Goal: Check status: Check status

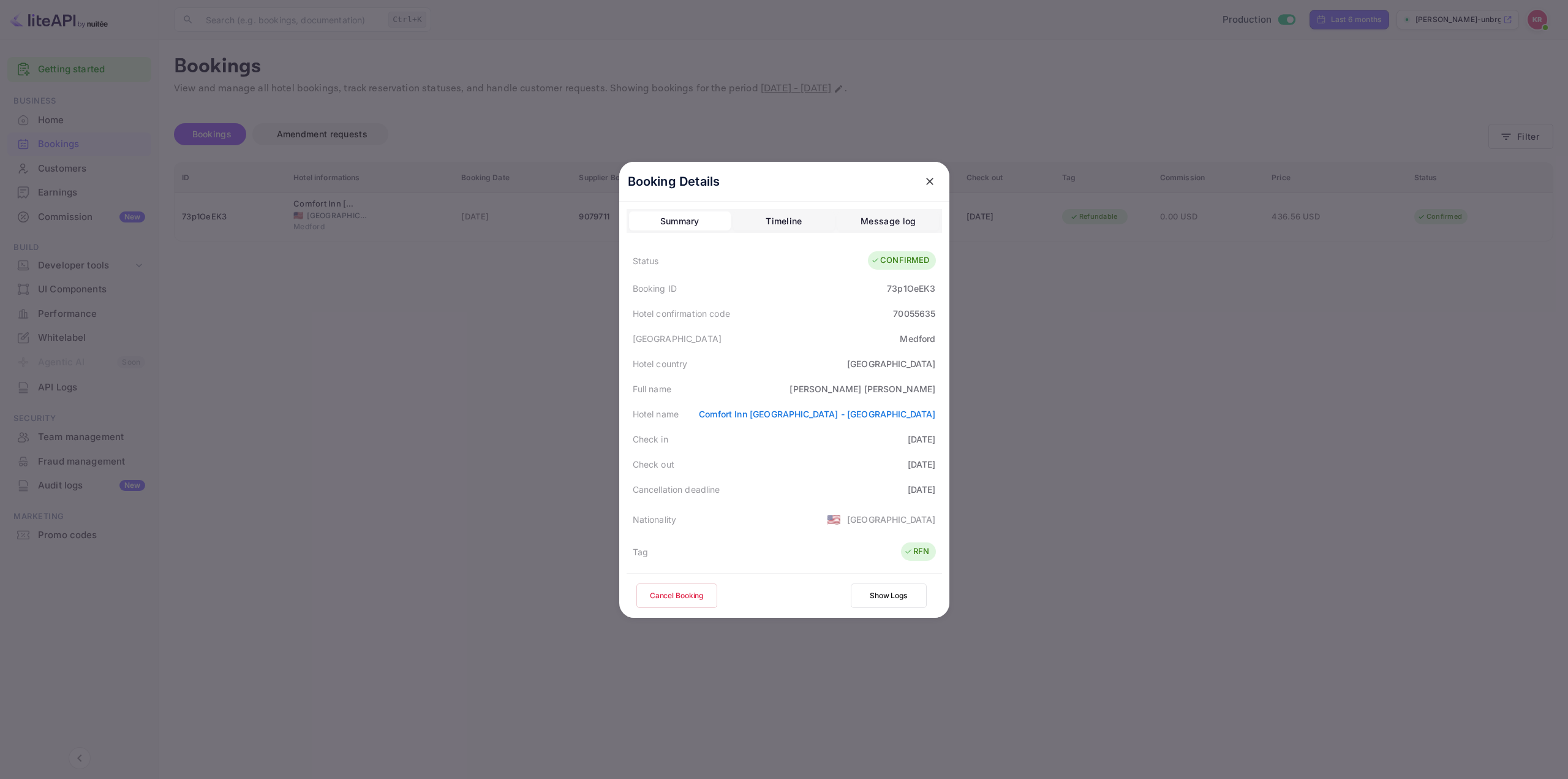
click at [1143, 405] on div at bounding box center [784, 390] width 1568 height 779
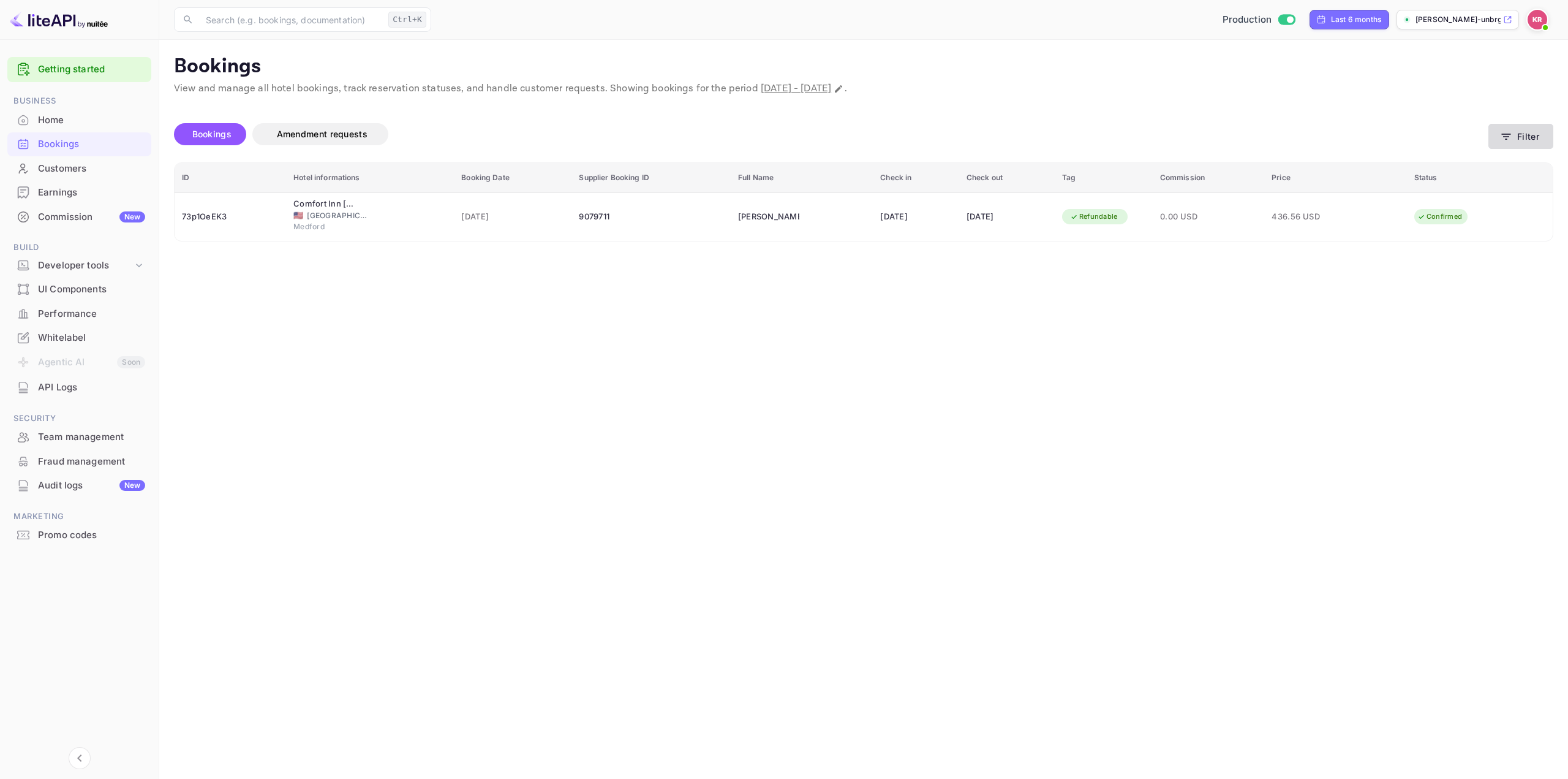
click at [1520, 142] on button "Filter" at bounding box center [1521, 136] width 65 height 25
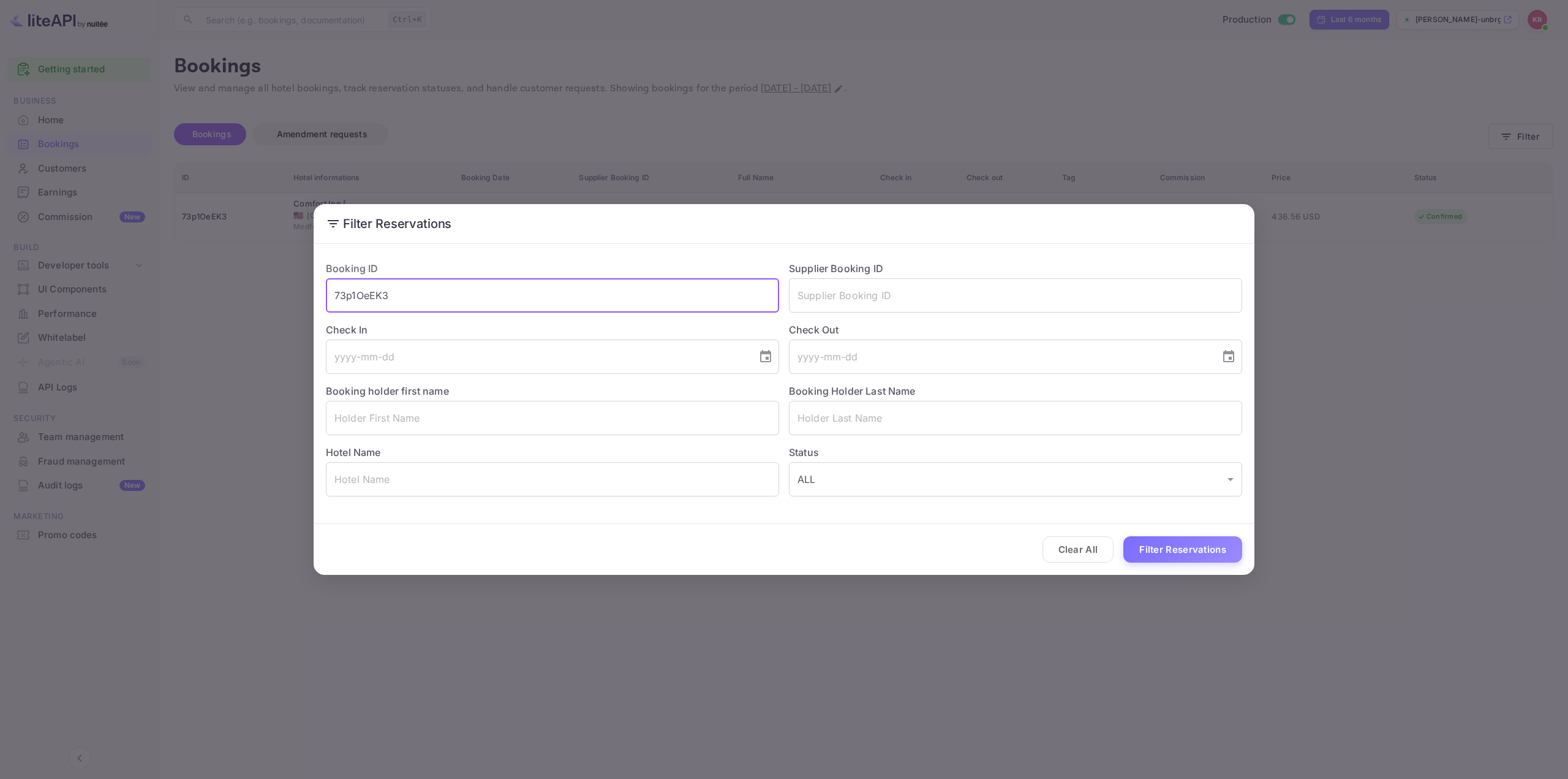
drag, startPoint x: 438, startPoint y: 295, endPoint x: 117, endPoint y: 288, distance: 321.1
click at [117, 288] on div "Filter Reservations Booking ID 73p1OeEK3 ​ Supplier Booking ID ​ Check In ​ Che…" at bounding box center [784, 390] width 1568 height 779
paste input "xSdHZ9weU"
type input "xSdHZ9weU"
click at [1180, 554] on button "Filter Reservations" at bounding box center [1183, 549] width 118 height 26
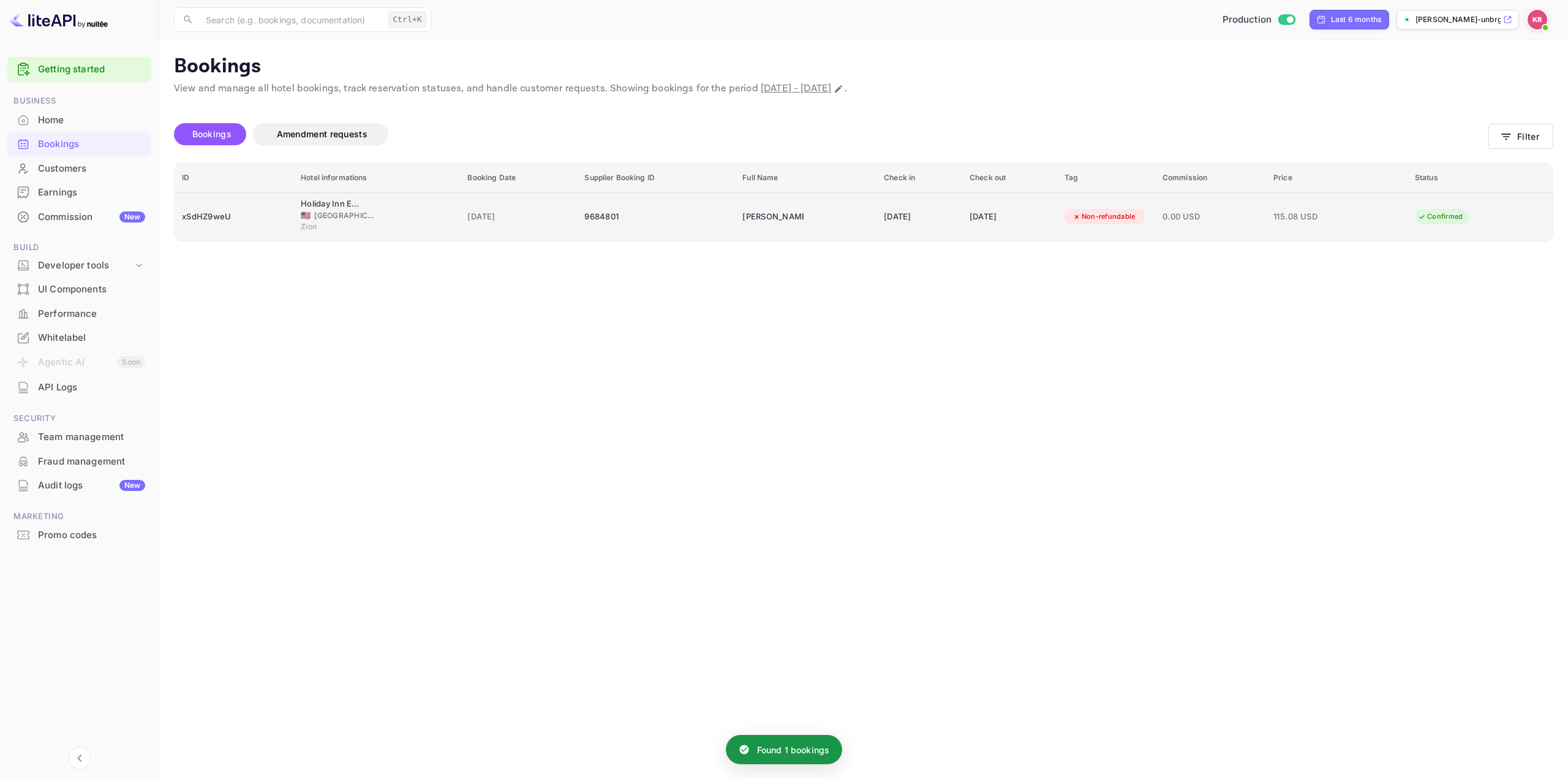
click at [837, 219] on td "[PERSON_NAME]" at bounding box center [806, 217] width 141 height 49
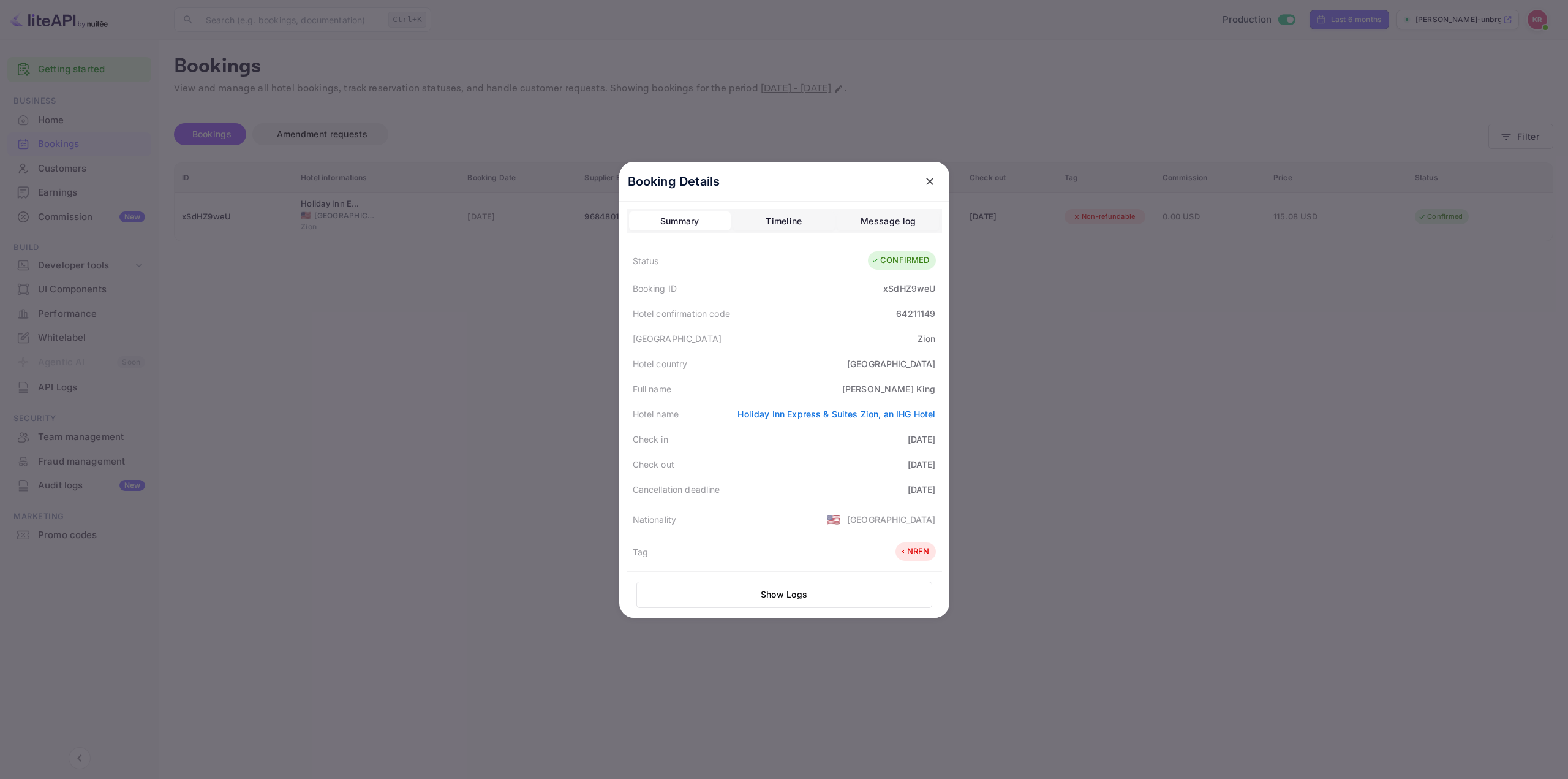
click at [757, 358] on div "Hotel country [GEOGRAPHIC_DATA]" at bounding box center [784, 363] width 315 height 25
click at [1173, 434] on div at bounding box center [784, 390] width 1568 height 779
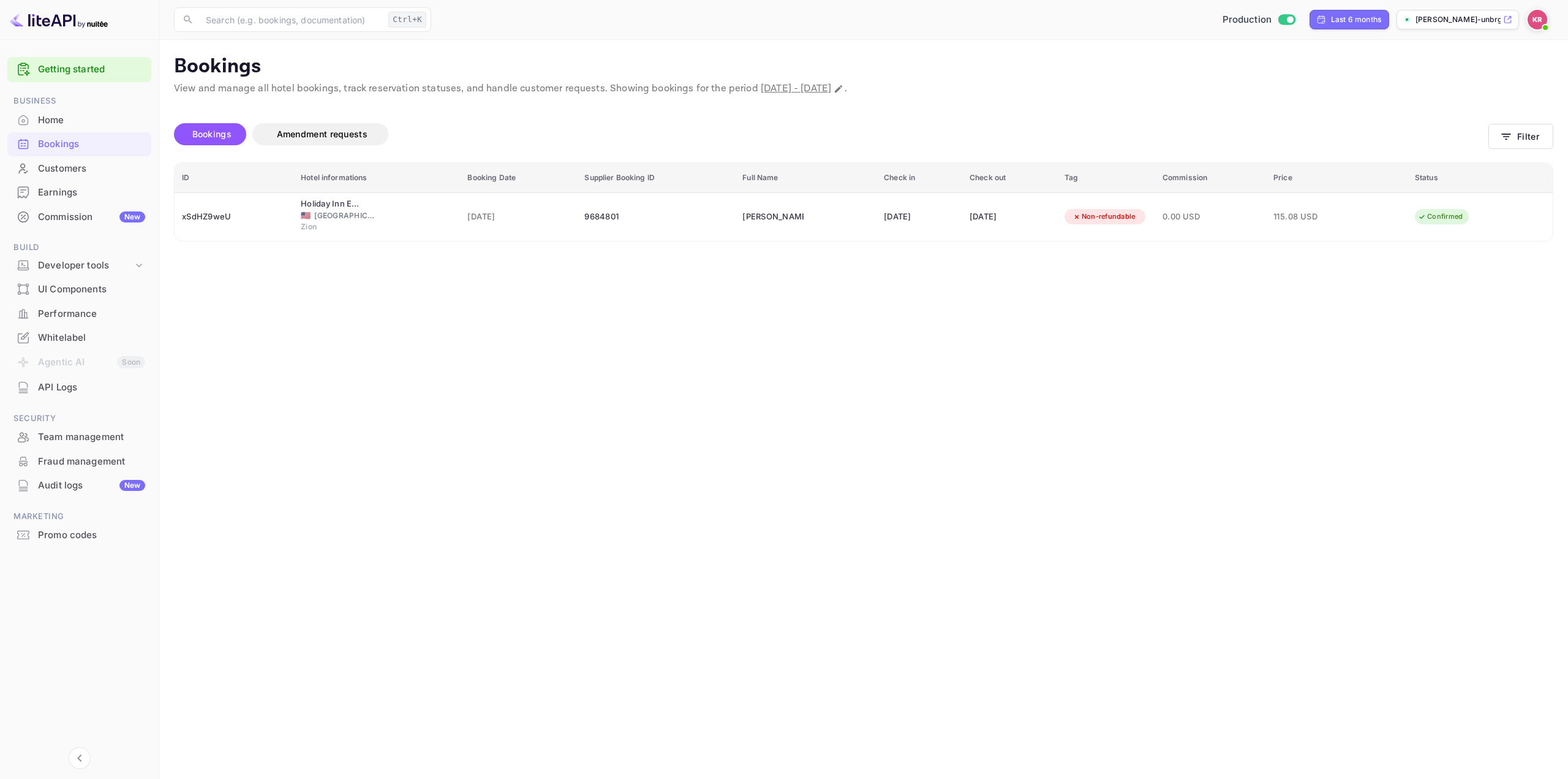
click at [978, 391] on main "Bookings View and manage all hotel bookings, track reservation statuses, and ha…" at bounding box center [864, 410] width 1409 height 739
